Goal: Find specific page/section: Find specific page/section

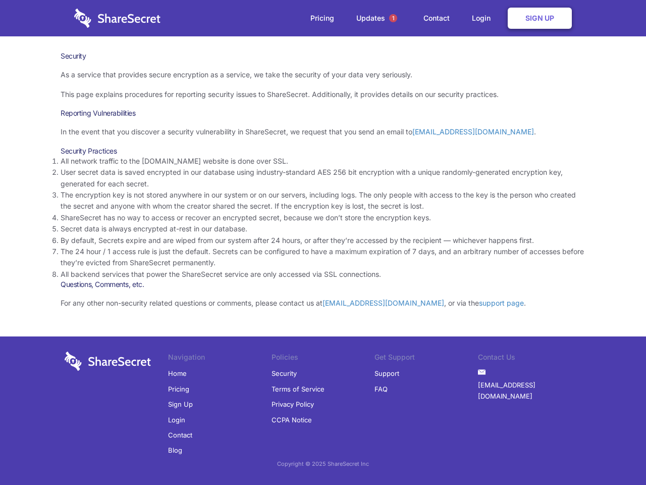
click at [323, 242] on li "By default, Secrets expire and are wiped from our system after 24 hours, or aft…" at bounding box center [323, 240] width 525 height 11
click at [393, 18] on span "1" at bounding box center [393, 18] width 8 height 8
